Goal: Download file/media

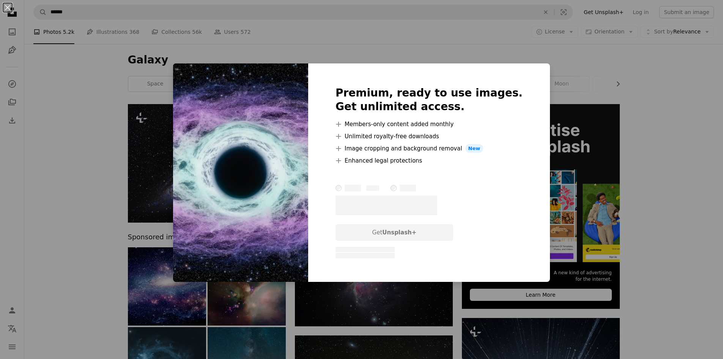
scroll to position [1877, 0]
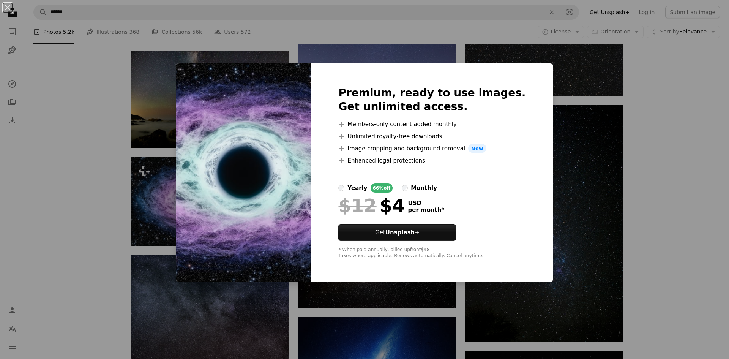
click at [653, 153] on div "An X shape Premium, ready to use images. Get unlimited access. A plus sign Memb…" at bounding box center [364, 179] width 729 height 359
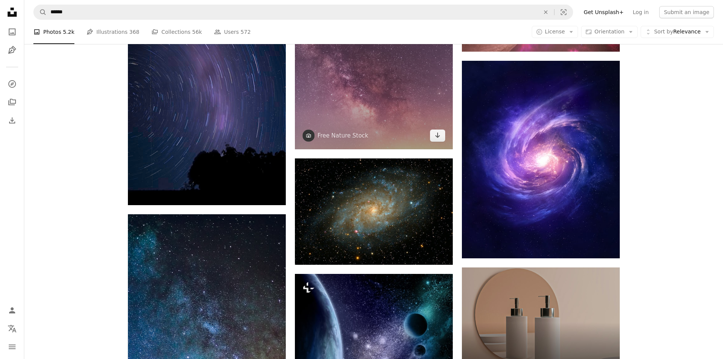
scroll to position [2383, 0]
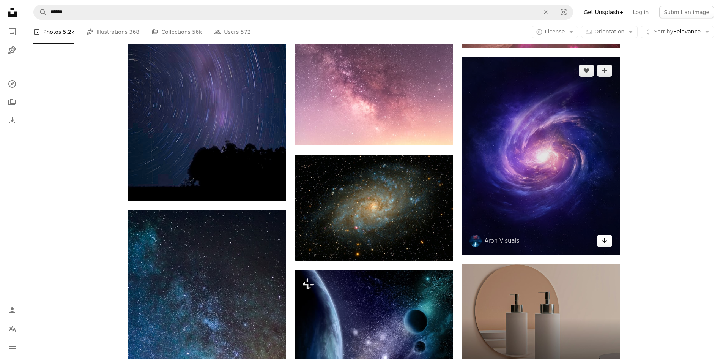
click at [605, 240] on icon "Arrow pointing down" at bounding box center [605, 240] width 6 height 9
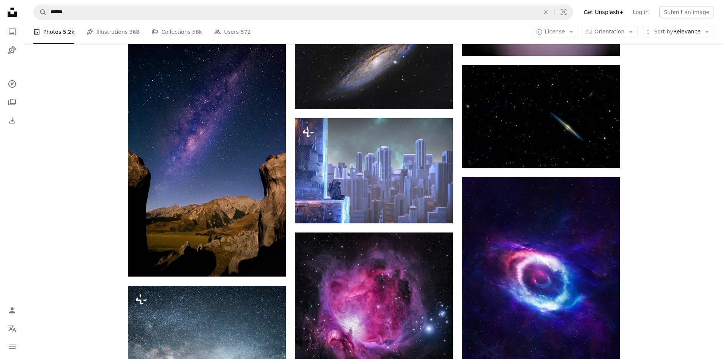
scroll to position [6558, 0]
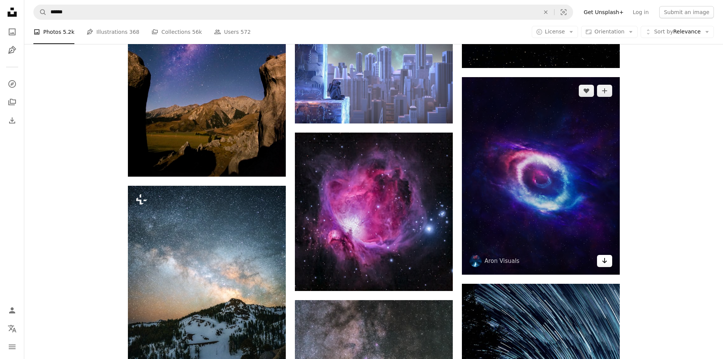
click at [602, 262] on icon "Arrow pointing down" at bounding box center [605, 260] width 6 height 9
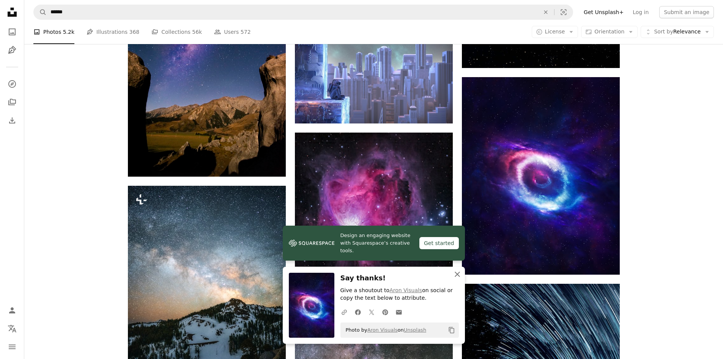
click at [461, 273] on icon "An X shape" at bounding box center [457, 273] width 9 height 9
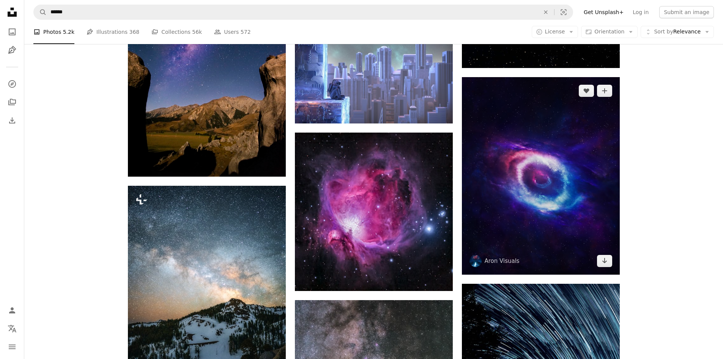
click at [494, 185] on img at bounding box center [541, 175] width 158 height 197
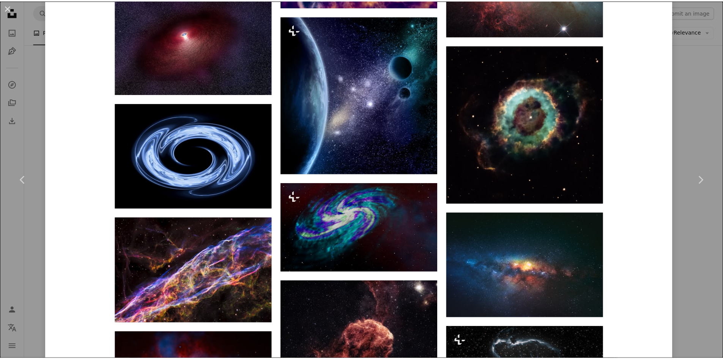
scroll to position [3037, 0]
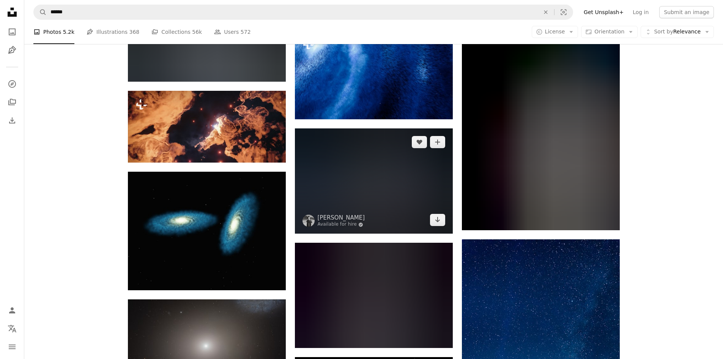
scroll to position [22247, 0]
